Goal: Understand process/instructions: Learn about a topic

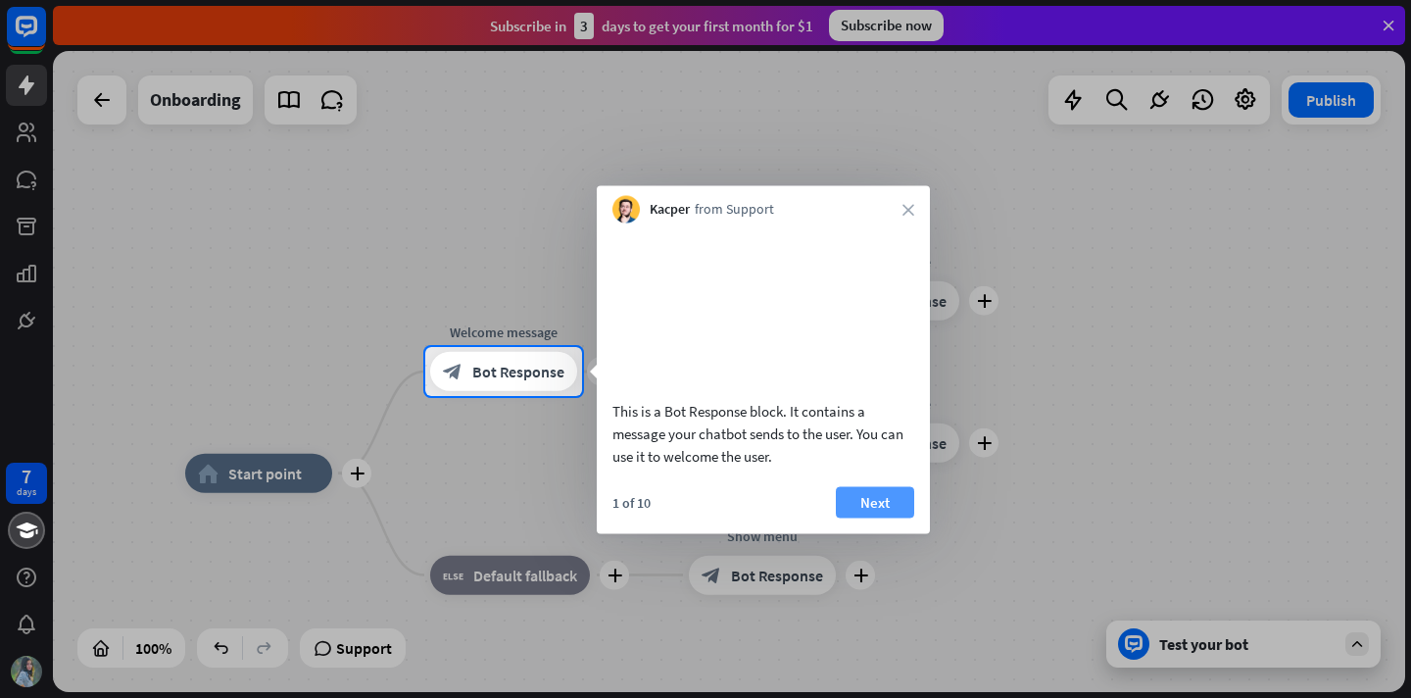
click at [885, 517] on button "Next" at bounding box center [875, 501] width 78 height 31
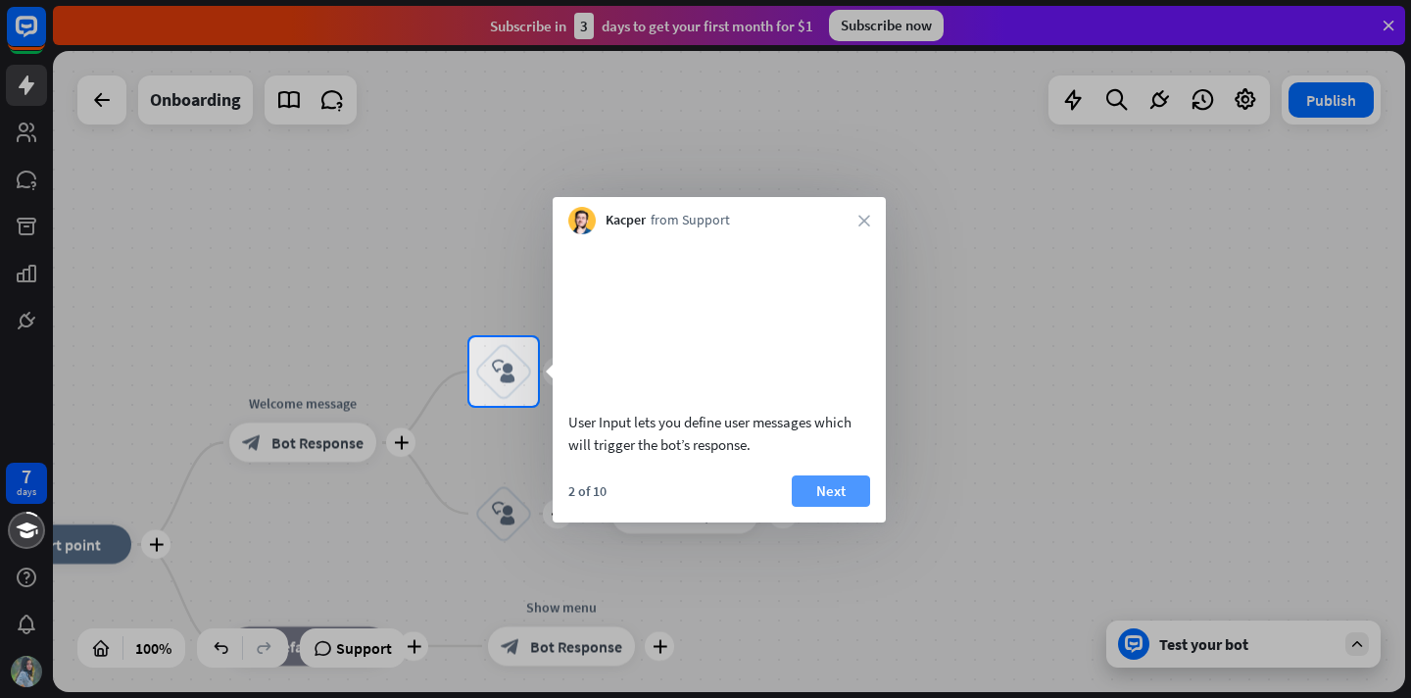
click at [850, 506] on button "Next" at bounding box center [831, 490] width 78 height 31
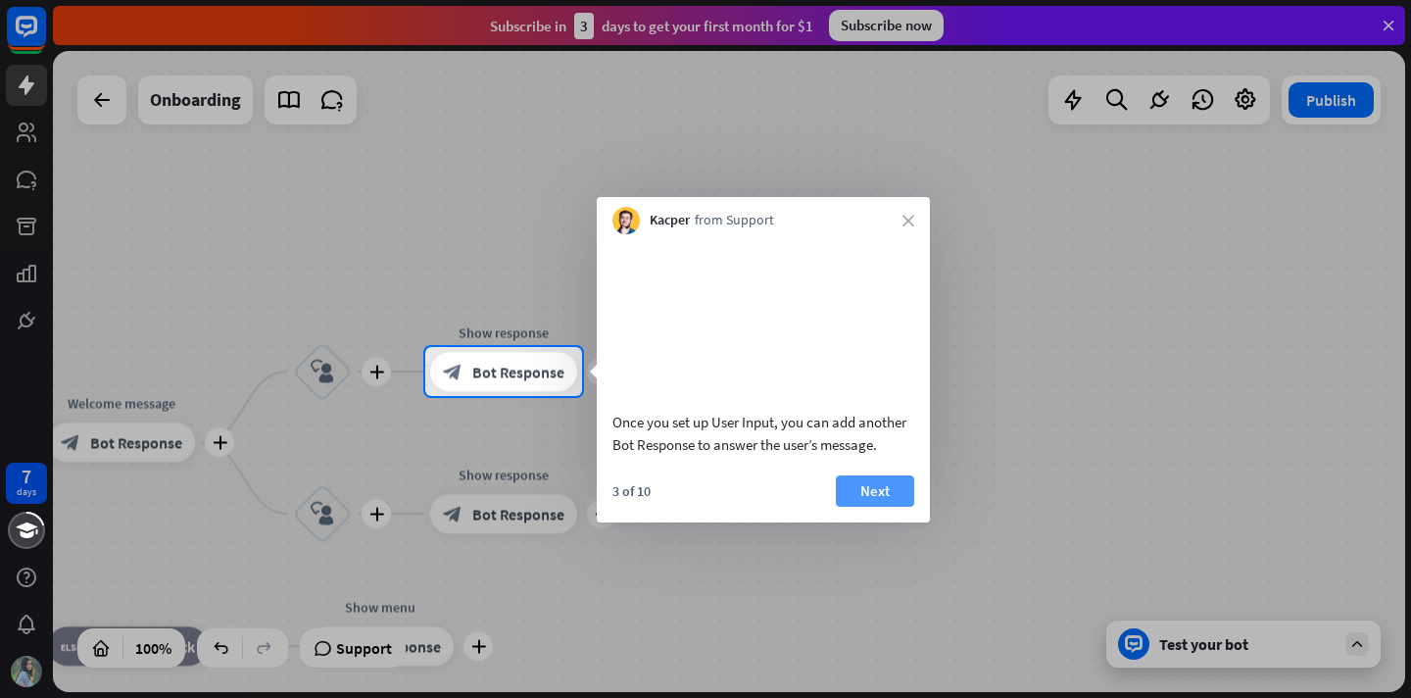
click at [865, 506] on button "Next" at bounding box center [875, 490] width 78 height 31
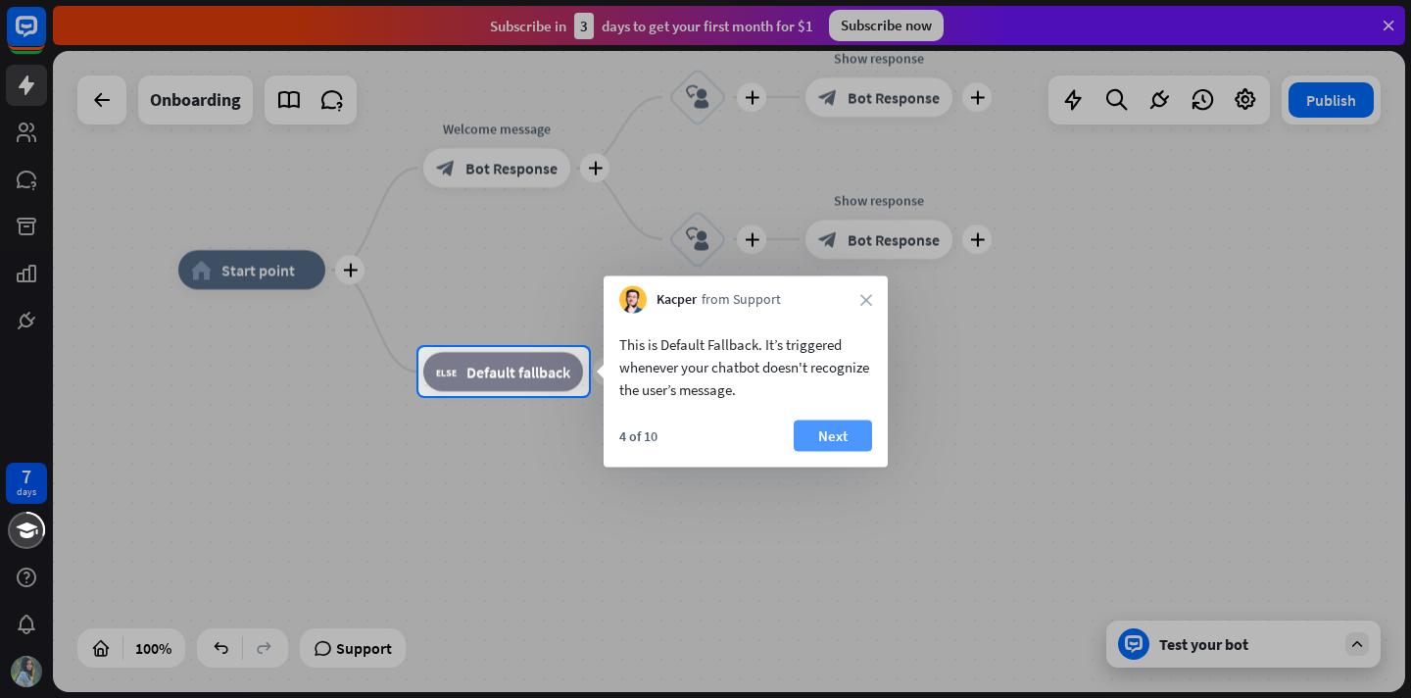
click at [820, 433] on button "Next" at bounding box center [833, 435] width 78 height 31
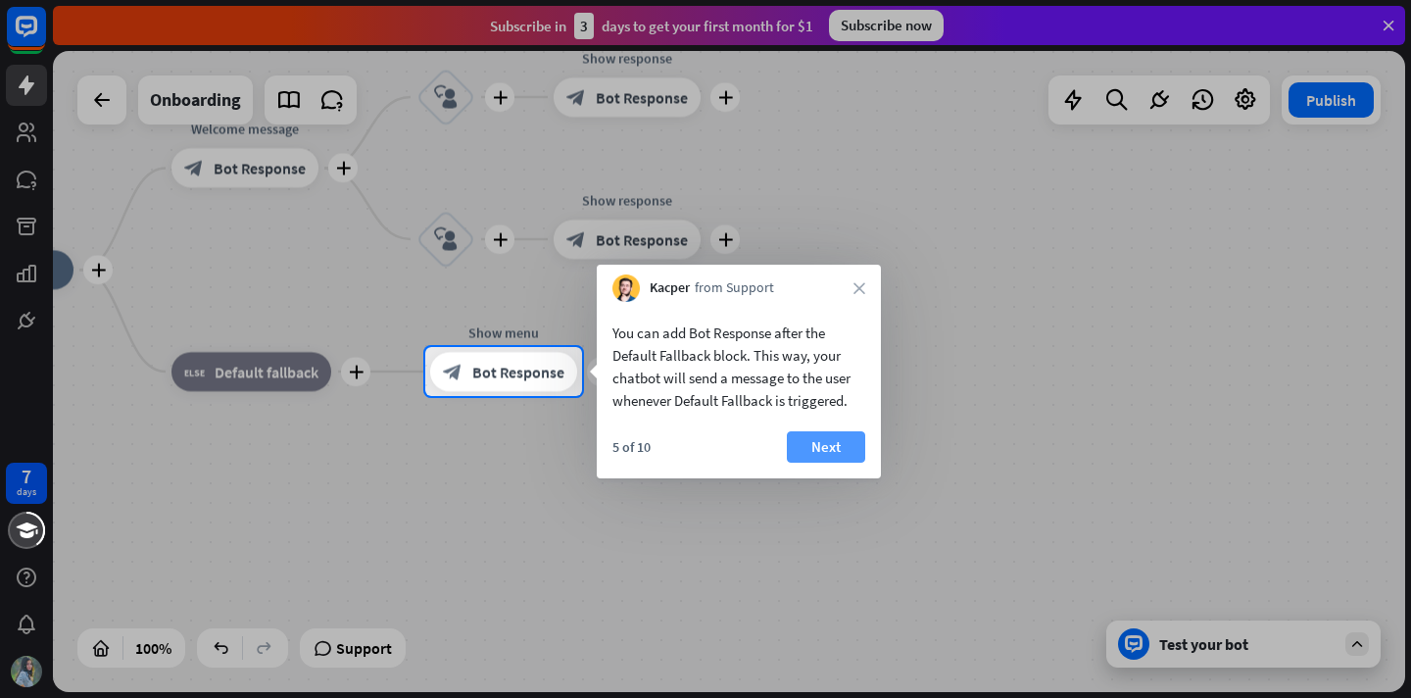
click at [841, 436] on button "Next" at bounding box center [826, 446] width 78 height 31
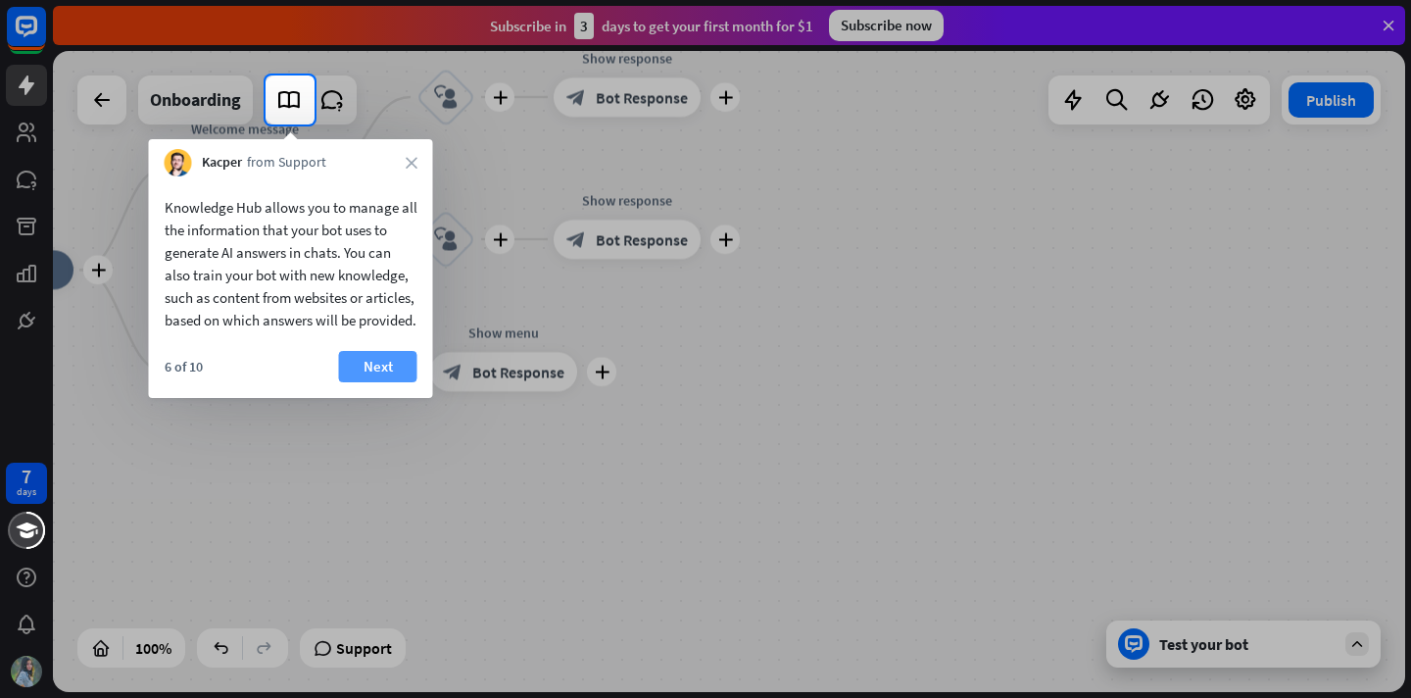
click at [361, 382] on button "Next" at bounding box center [378, 366] width 78 height 31
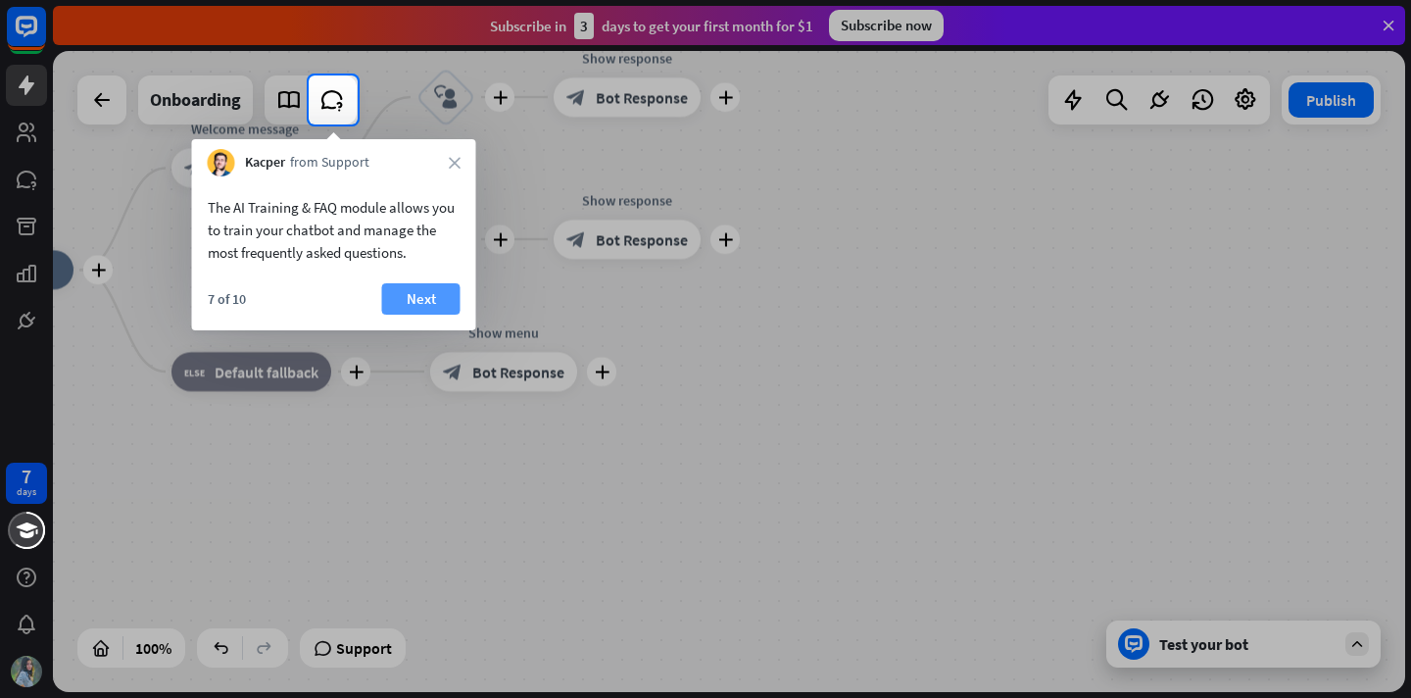
click at [394, 295] on button "Next" at bounding box center [421, 298] width 78 height 31
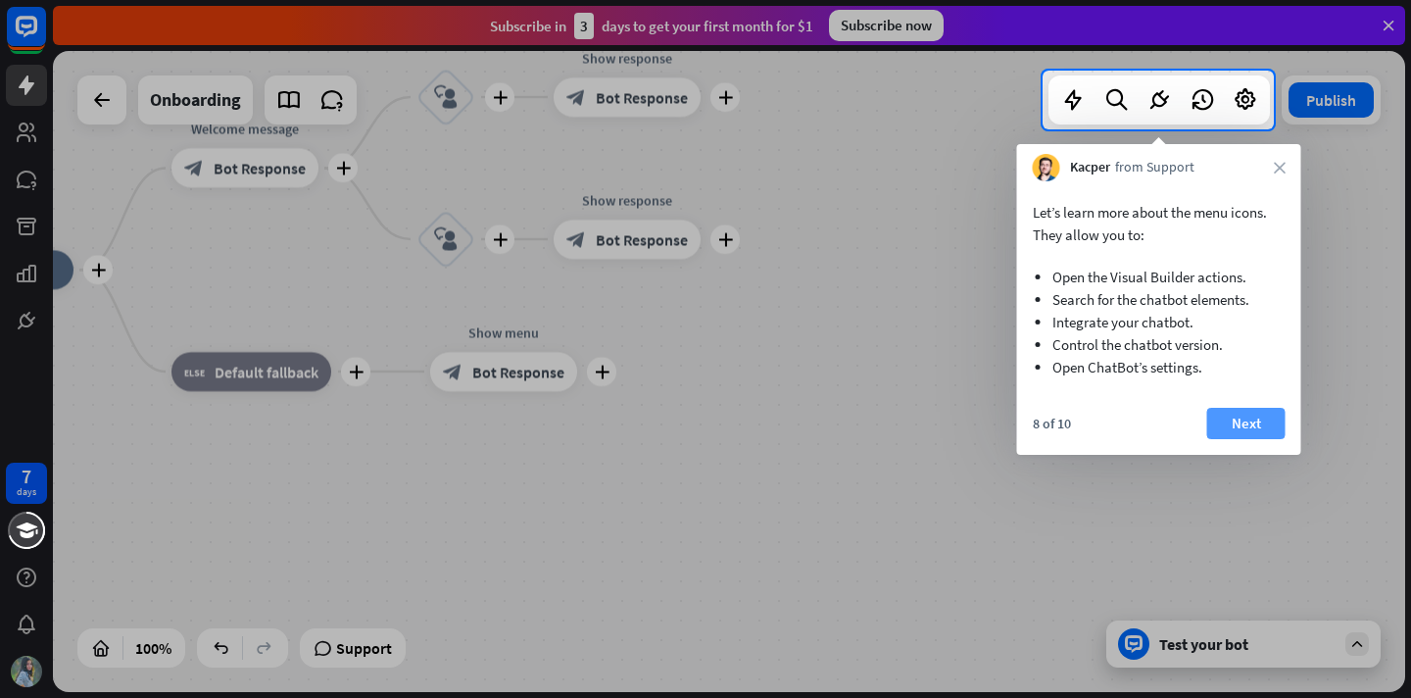
click at [1227, 417] on button "Next" at bounding box center [1246, 423] width 78 height 31
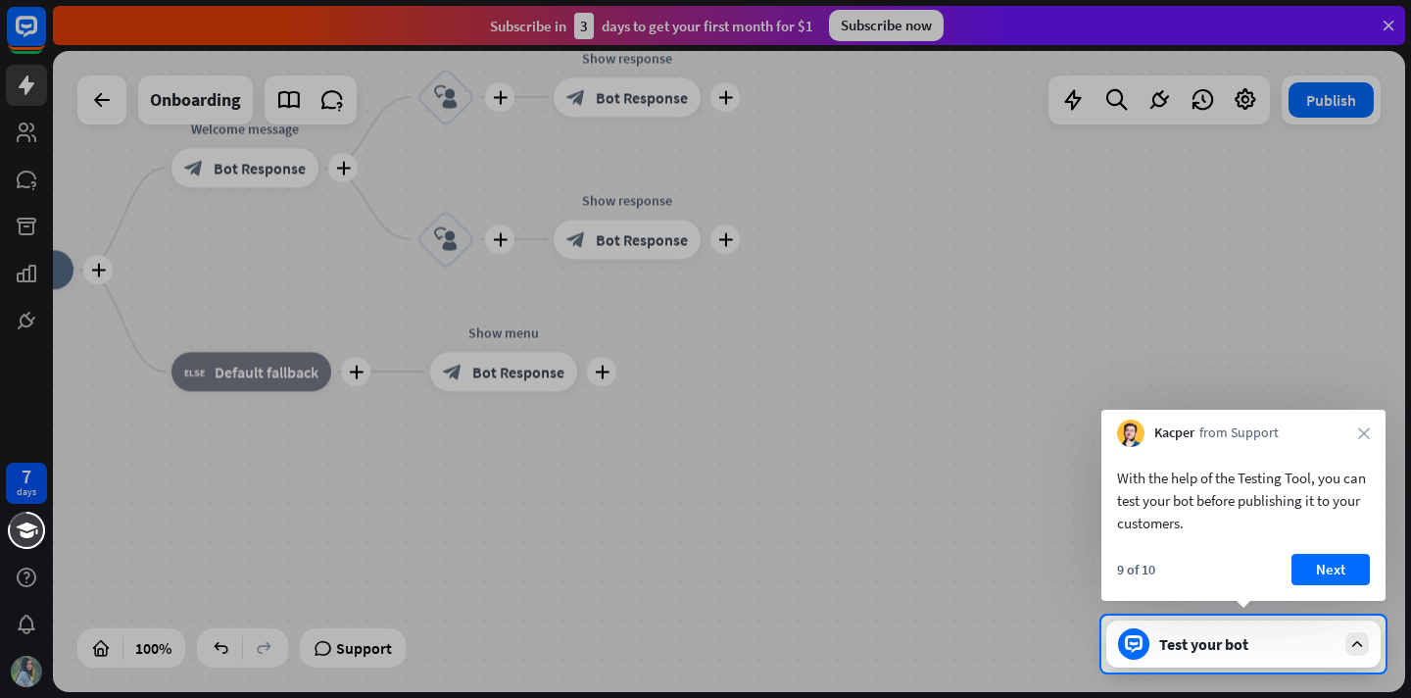
click at [1331, 562] on button "Next" at bounding box center [1330, 569] width 78 height 31
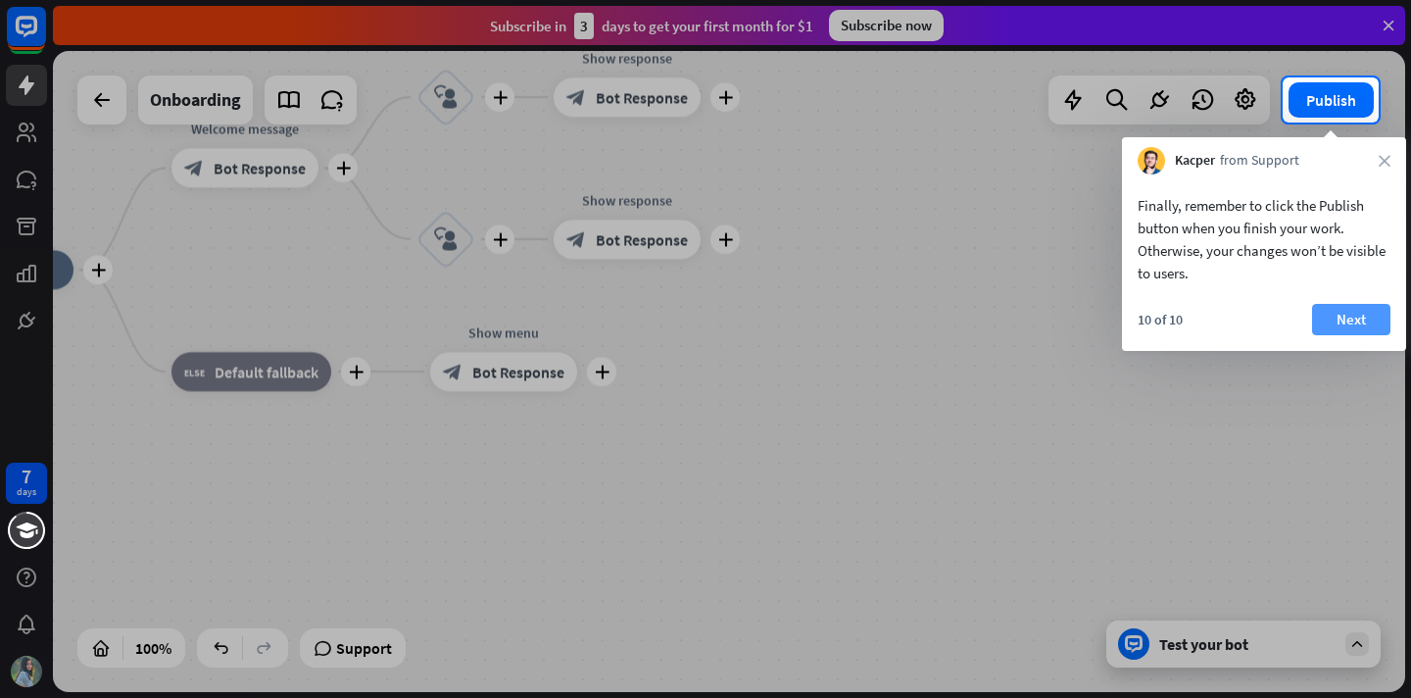
click at [1329, 320] on button "Next" at bounding box center [1351, 319] width 78 height 31
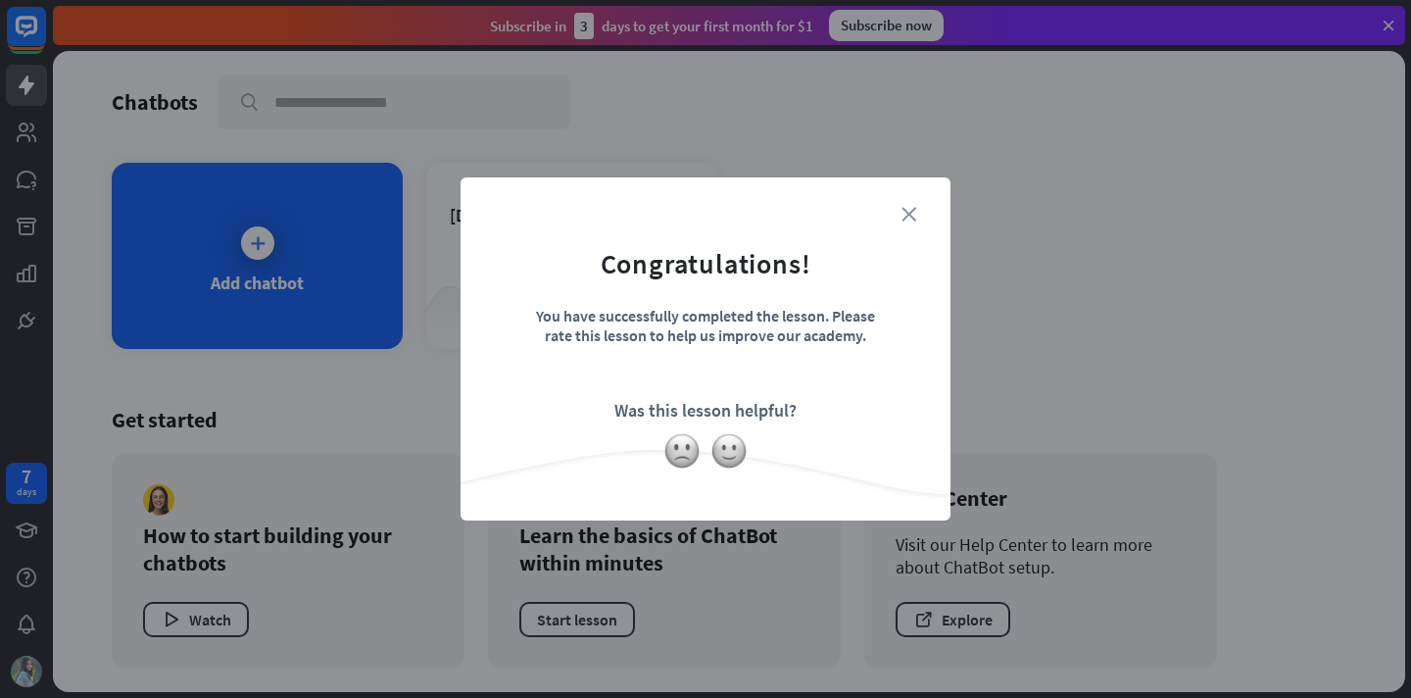
click at [907, 215] on icon "close" at bounding box center [908, 214] width 15 height 15
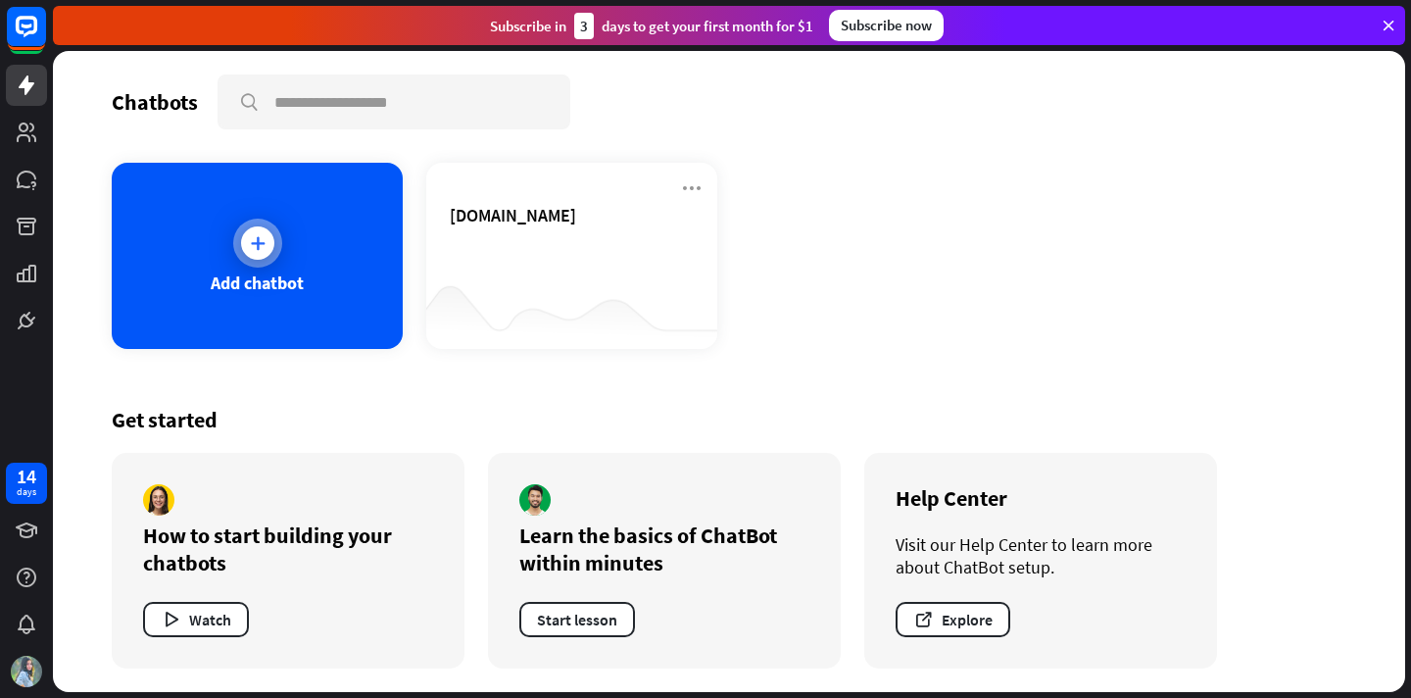
click at [260, 253] on div at bounding box center [257, 242] width 33 height 33
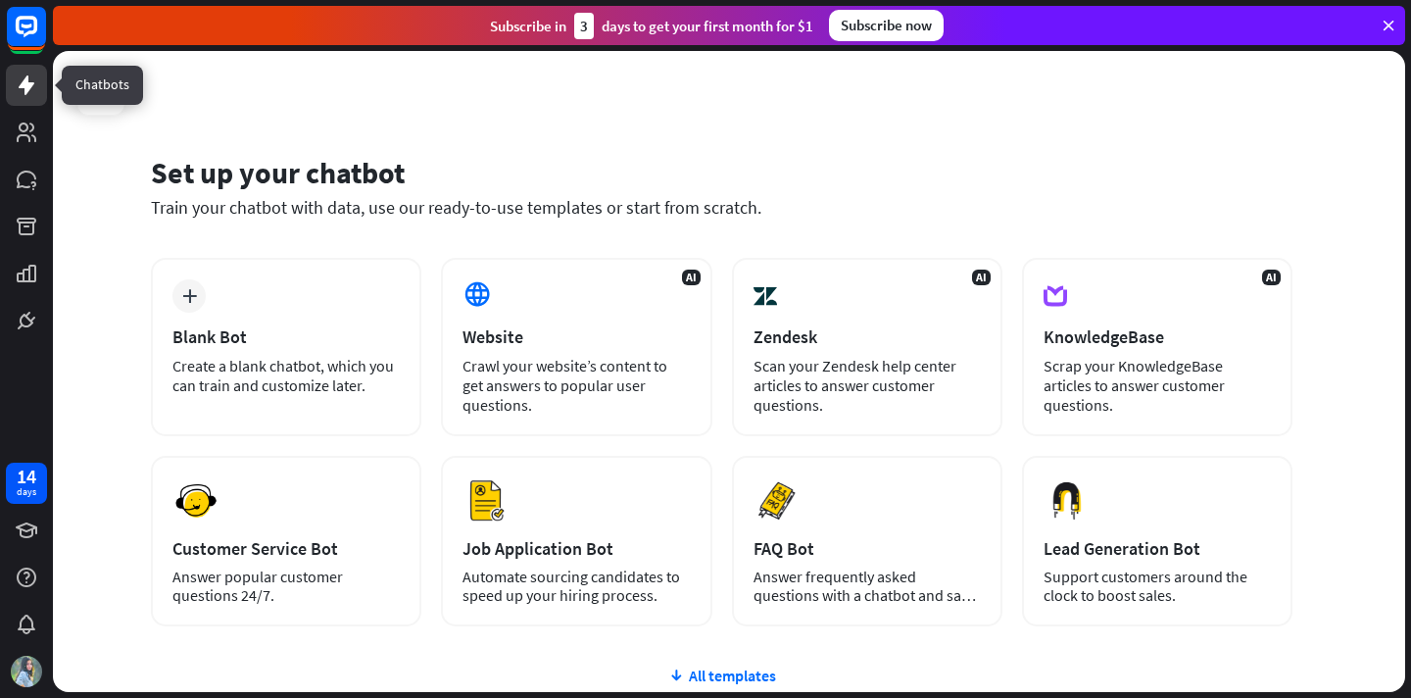
click at [27, 86] on icon at bounding box center [27, 85] width 16 height 20
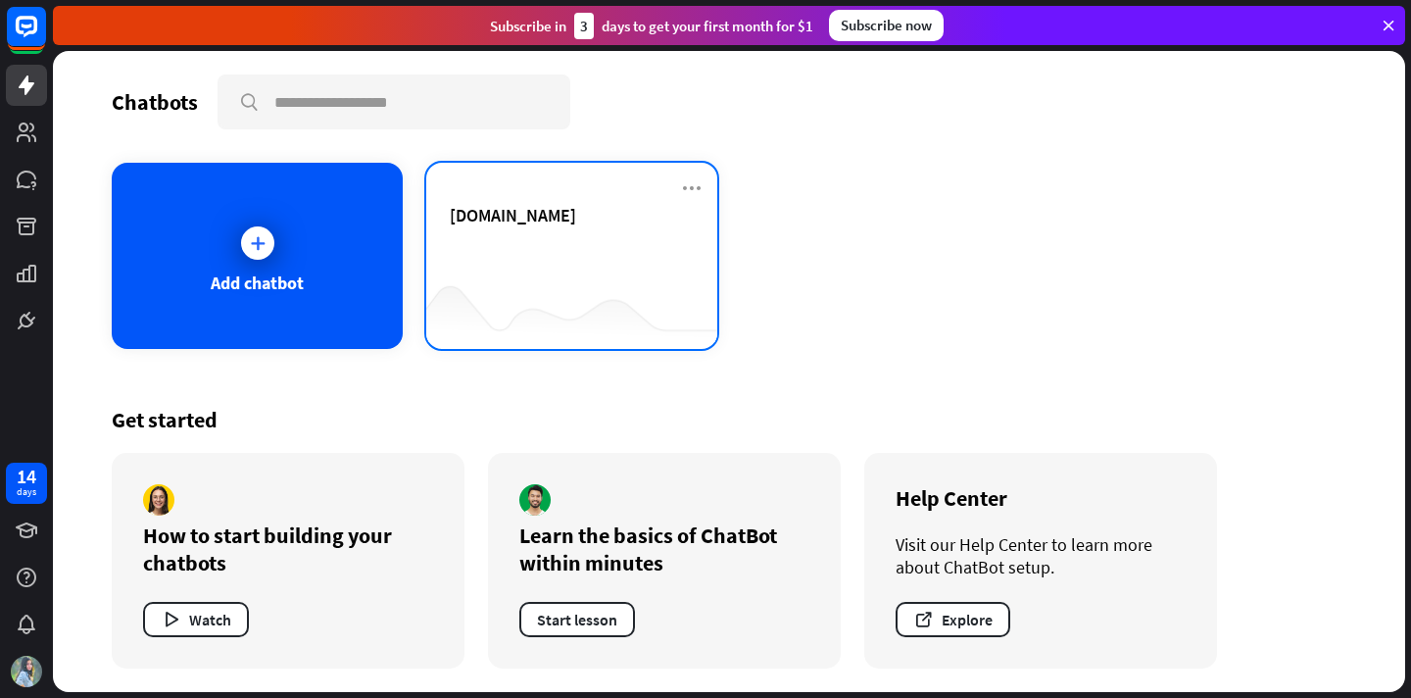
click at [480, 236] on div "[DOMAIN_NAME]" at bounding box center [572, 238] width 244 height 69
